Goal: Task Accomplishment & Management: Manage account settings

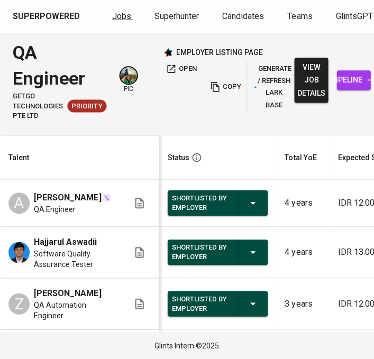
click at [115, 20] on span "Jobs" at bounding box center [121, 17] width 19 height 10
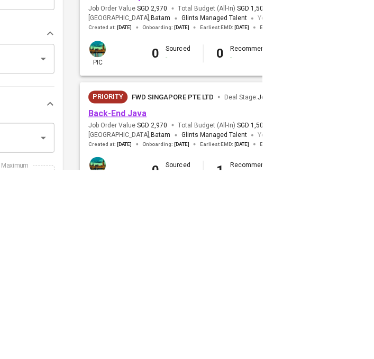
click at [212, 308] on link "Back-End Java" at bounding box center [230, 303] width 58 height 10
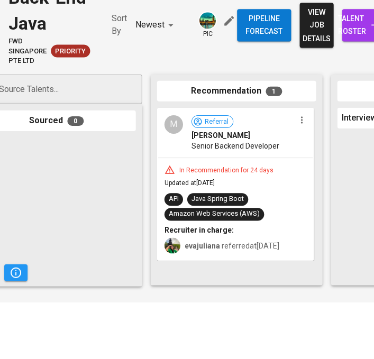
scroll to position [0, 20]
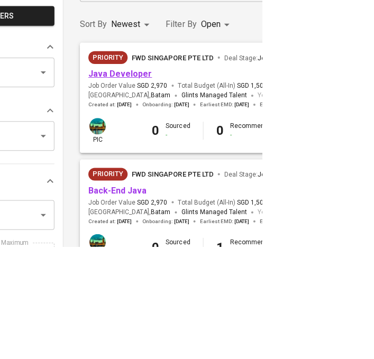
click at [218, 187] on link "Java Developer" at bounding box center [232, 186] width 63 height 10
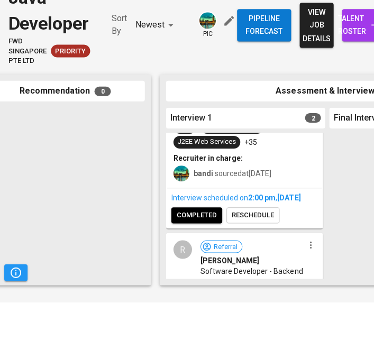
scroll to position [78, 0]
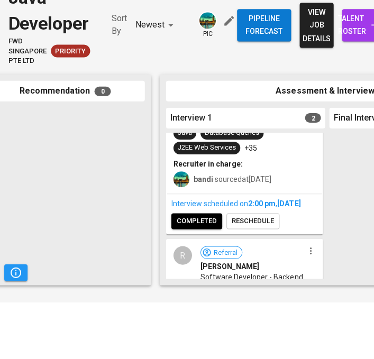
click at [205, 285] on span "completed" at bounding box center [196, 278] width 40 height 12
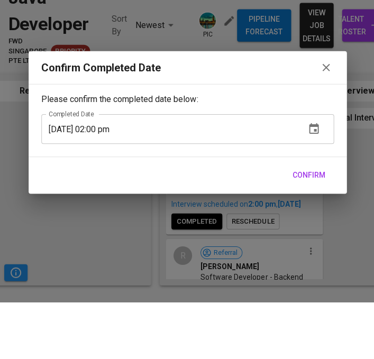
click at [325, 239] on span "Confirm" at bounding box center [308, 232] width 33 height 13
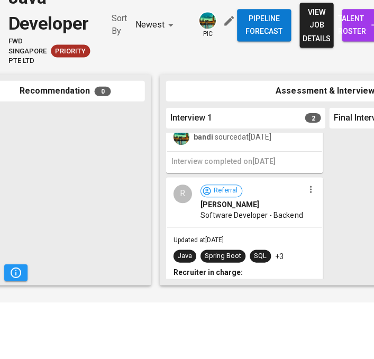
scroll to position [142, 0]
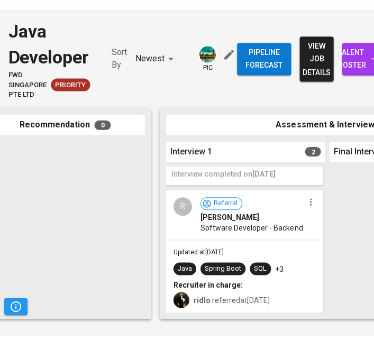
click at [258, 359] on span "reschedule" at bounding box center [252, 365] width 42 height 12
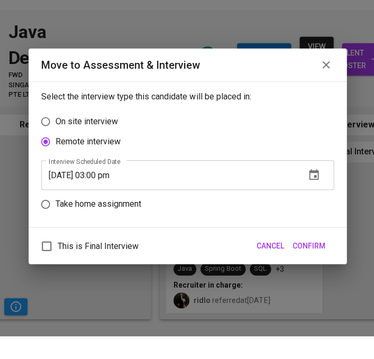
click at [318, 203] on icon "button" at bounding box center [313, 198] width 10 height 11
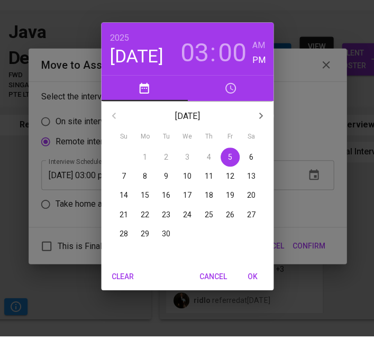
click at [147, 205] on p "8" at bounding box center [145, 199] width 4 height 11
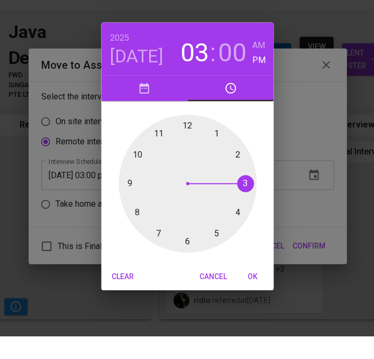
click at [154, 91] on h4 "[DATE]" at bounding box center [136, 80] width 53 height 22
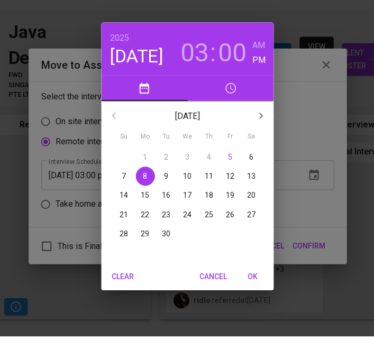
click at [176, 205] on span "9" at bounding box center [166, 199] width 19 height 11
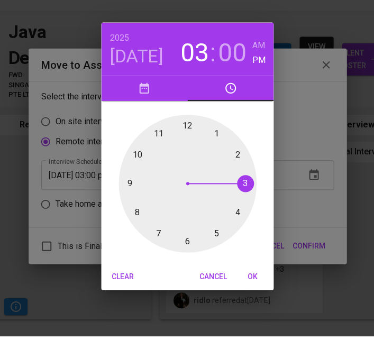
click at [265, 306] on span "OK" at bounding box center [251, 299] width 25 height 13
type input "[DATE] 03:00 pm"
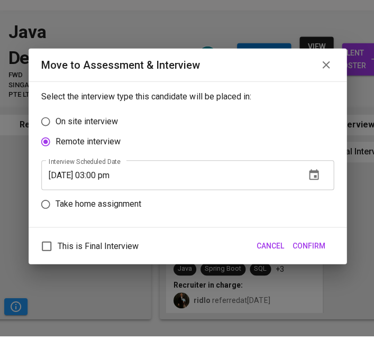
click at [325, 276] on span "Confirm" at bounding box center [308, 268] width 33 height 13
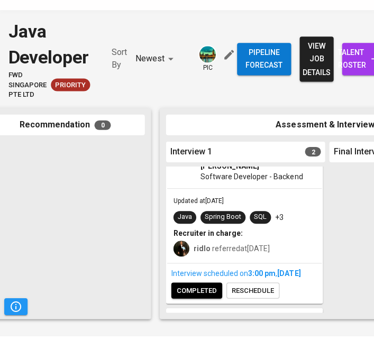
scroll to position [0, 0]
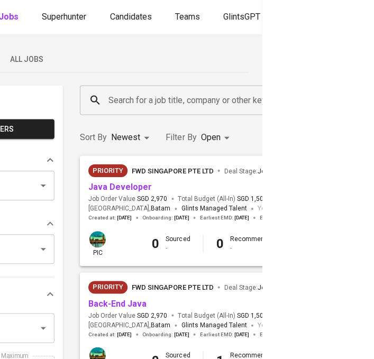
click at [145, 57] on span "All Jobs" at bounding box center [140, 59] width 72 height 13
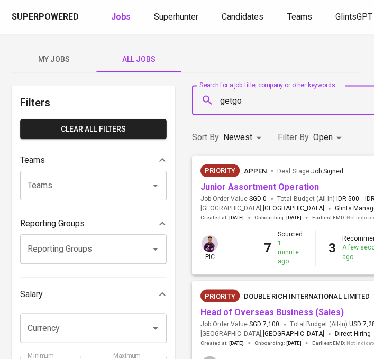
type input "getgo"
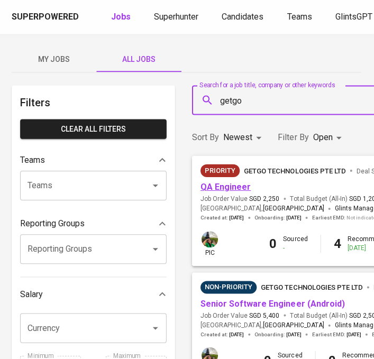
click at [241, 185] on link "QA Engineer" at bounding box center [226, 186] width 50 height 10
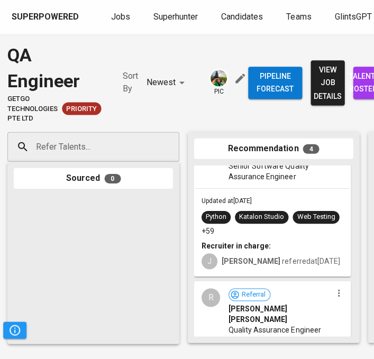
scroll to position [350, 0]
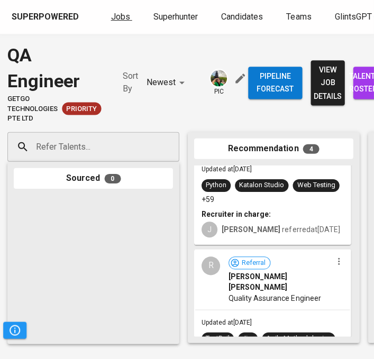
click at [112, 15] on span "Jobs" at bounding box center [121, 17] width 19 height 10
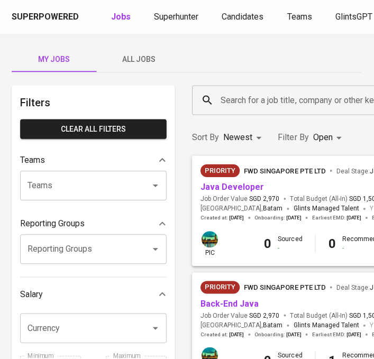
click at [123, 58] on span "All Jobs" at bounding box center [140, 59] width 72 height 13
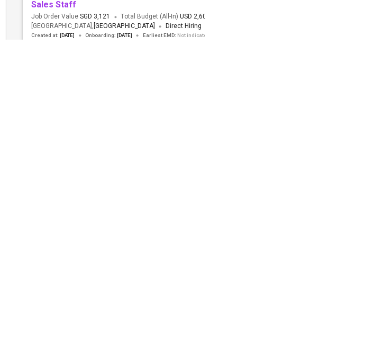
scroll to position [107, 0]
